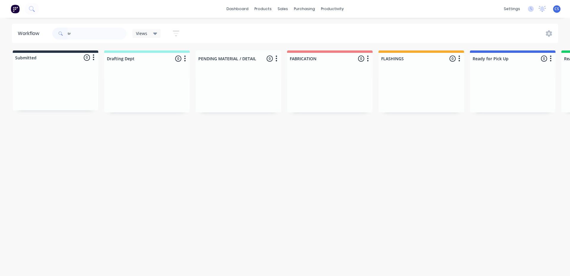
type input "t"
type input "collect"
click at [521, 103] on p "PO #COLLECTIVE CONSTRUCTIONS" at bounding box center [504, 101] width 56 height 5
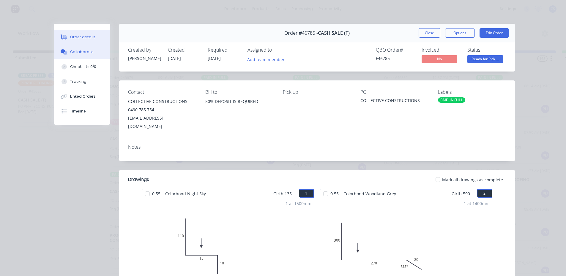
click at [65, 53] on div at bounding box center [64, 51] width 9 height 5
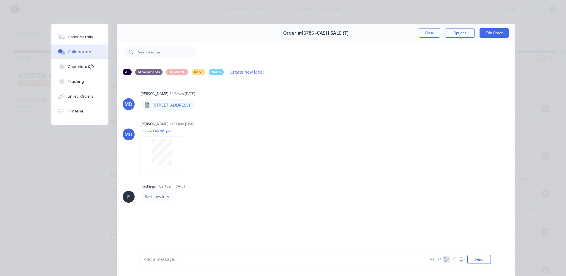
click at [445, 260] on icon "button" at bounding box center [446, 260] width 5 height 4
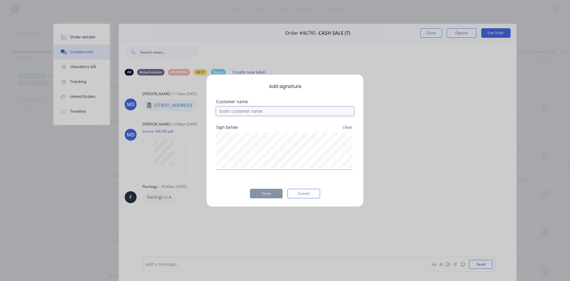
click at [240, 114] on input at bounding box center [285, 111] width 138 height 9
type input "j"
type input "[PERSON_NAME]"
click at [270, 197] on button "Done" at bounding box center [266, 194] width 33 height 10
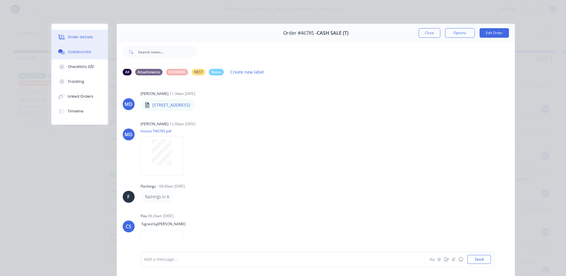
click at [85, 36] on div "Order details" at bounding box center [80, 36] width 25 height 5
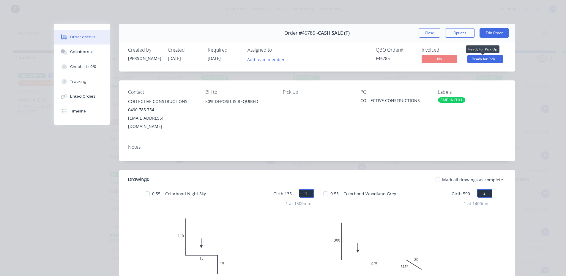
click at [478, 59] on span "Ready for Pick ..." at bounding box center [485, 58] width 36 height 7
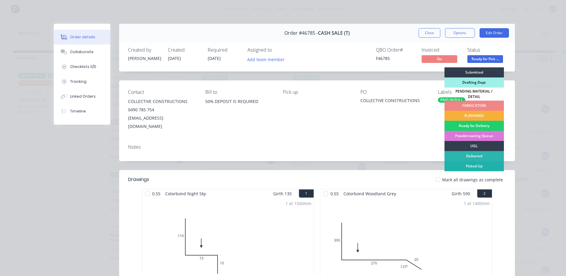
click at [469, 165] on div "Picked Up" at bounding box center [473, 166] width 59 height 10
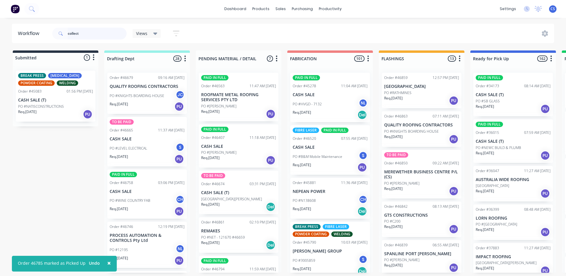
drag, startPoint x: 100, startPoint y: 38, endPoint x: 56, endPoint y: 22, distance: 46.7
click at [56, 22] on div "× Order 46785 marked as Picked Up Undo dashboard products sales purchasing prod…" at bounding box center [283, 120] width 566 height 241
